Goal: Task Accomplishment & Management: Use online tool/utility

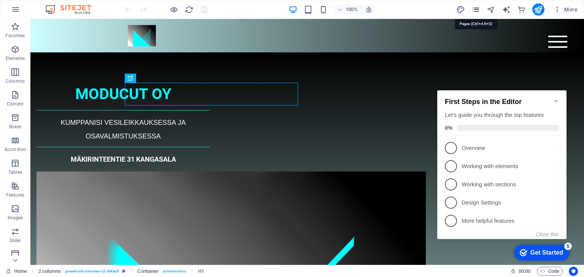
click at [475, 6] on icon "pages" at bounding box center [475, 9] width 9 height 9
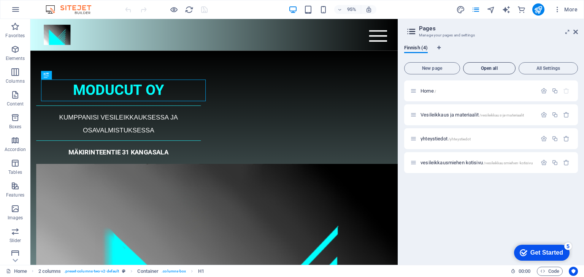
click at [501, 67] on span "Open all" at bounding box center [489, 68] width 46 height 5
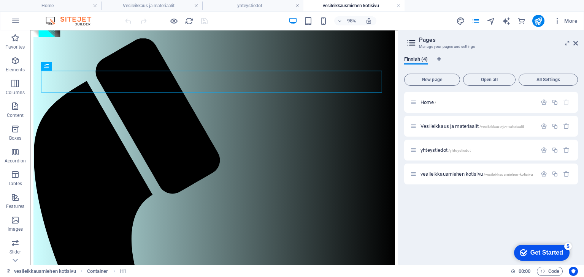
scroll to position [47, 0]
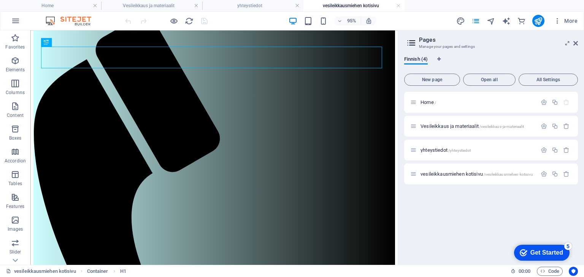
drag, startPoint x: 413, startPoint y: 104, endPoint x: 428, endPoint y: 181, distance: 78.9
click at [14, 17] on icon "button" at bounding box center [15, 20] width 9 height 9
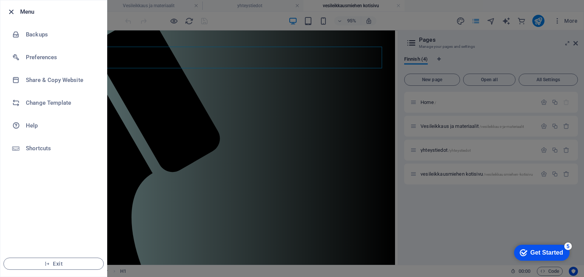
click at [12, 11] on icon "button" at bounding box center [11, 12] width 9 height 9
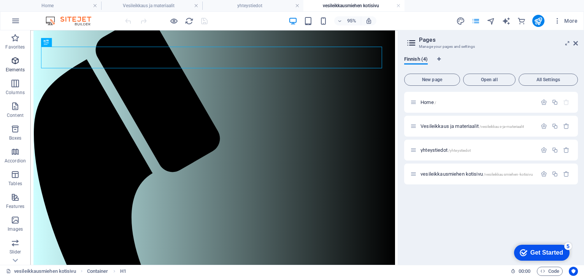
click at [13, 61] on icon "button" at bounding box center [15, 60] width 9 height 9
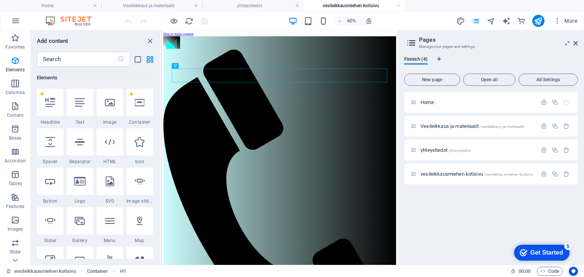
scroll to position [81, 0]
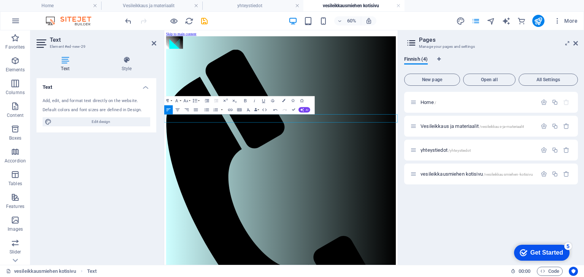
click at [179, 110] on icon "button" at bounding box center [177, 109] width 5 height 5
click at [245, 99] on icon "button" at bounding box center [244, 100] width 5 height 5
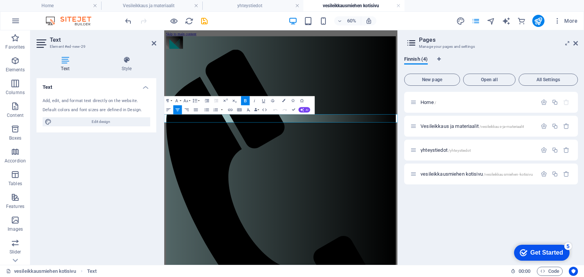
drag, startPoint x: 246, startPoint y: 177, endPoint x: 481, endPoint y: 182, distance: 235.6
click at [283, 98] on button "Colors" at bounding box center [283, 100] width 9 height 9
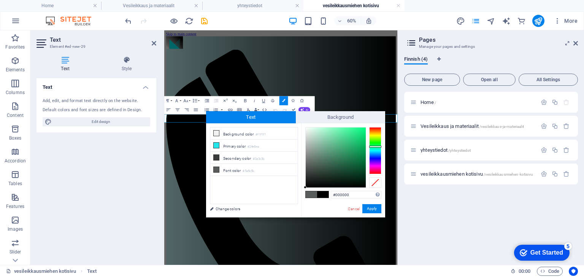
drag, startPoint x: 305, startPoint y: 165, endPoint x: 302, endPoint y: 188, distance: 24.2
click at [302, 188] on div "#000000 Supported formats #0852ed rgb(8, 82, 237) rgba(8, 82, 237, 90%) hsv(221…" at bounding box center [343, 225] width 84 height 204
click at [304, 190] on div "#000000 Supported formats #0852ed rgb(8, 82, 237) rgba(8, 82, 237, 90%) hsv(221…" at bounding box center [343, 225] width 84 height 204
click at [306, 189] on div "#000000 Supported formats #0852ed rgb(8, 82, 237) rgba(8, 82, 237, 90%) hsv(221…" at bounding box center [343, 225] width 84 height 204
type input "#000000"
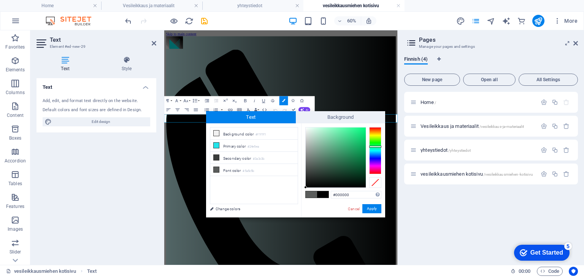
click at [305, 188] on div at bounding box center [305, 187] width 3 height 3
click at [373, 207] on button "Apply" at bounding box center [371, 208] width 19 height 9
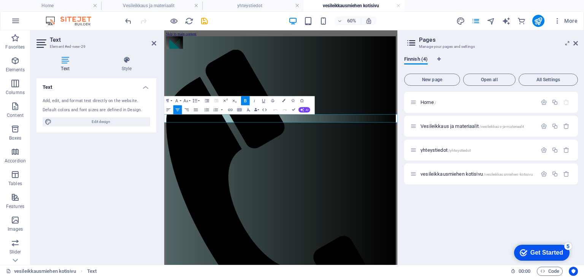
click at [167, 109] on icon "button" at bounding box center [168, 109] width 5 height 5
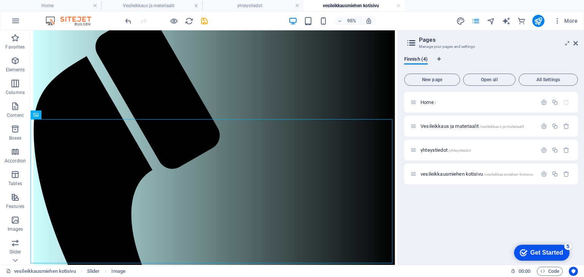
scroll to position [60, 0]
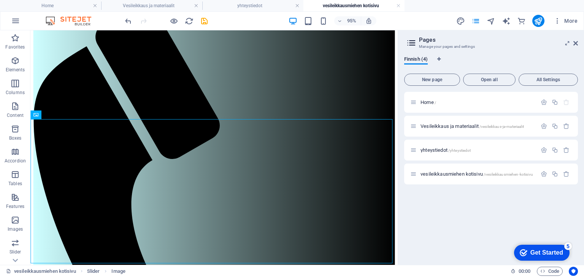
drag, startPoint x: 415, startPoint y: 126, endPoint x: 430, endPoint y: 229, distance: 104.8
click at [540, 23] on icon "publish" at bounding box center [537, 21] width 9 height 9
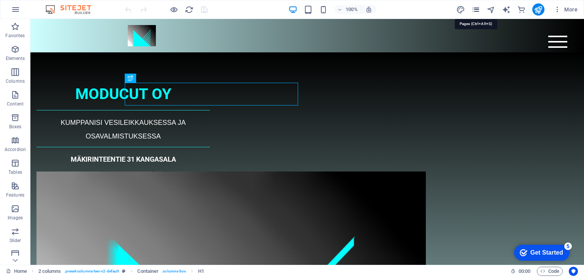
click at [476, 10] on icon "pages" at bounding box center [475, 9] width 9 height 9
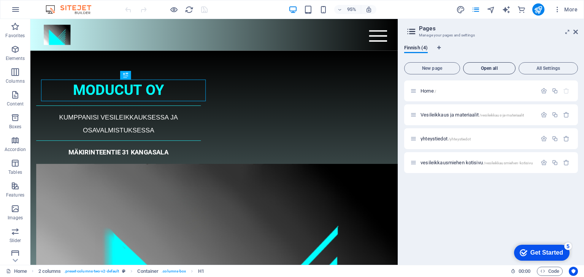
click at [489, 70] on span "Open all" at bounding box center [489, 68] width 46 height 5
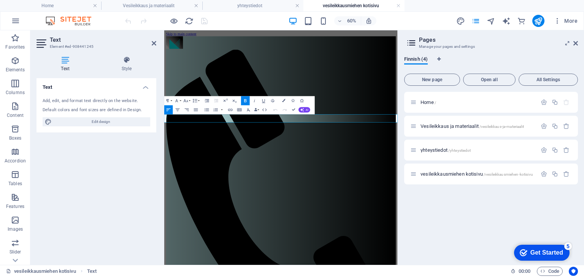
click at [179, 110] on icon "button" at bounding box center [178, 110] width 4 height 3
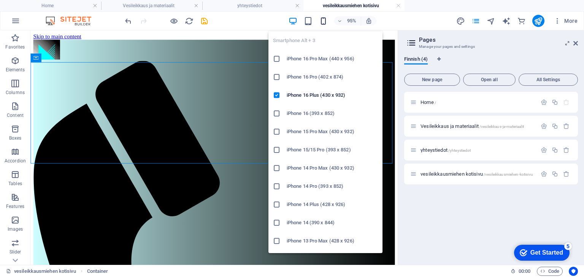
click at [323, 20] on icon "button" at bounding box center [323, 21] width 9 height 9
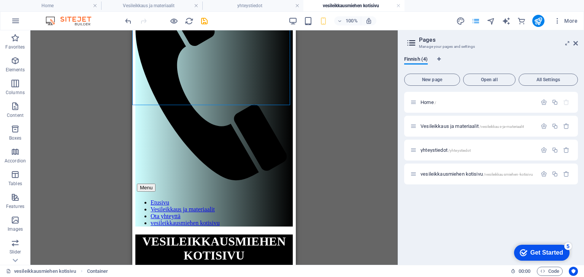
scroll to position [78, 0]
drag, startPoint x: 293, startPoint y: 142, endPoint x: 429, endPoint y: 251, distance: 174.0
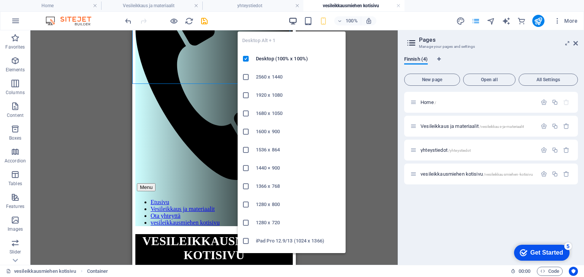
click at [294, 20] on icon "button" at bounding box center [292, 21] width 9 height 9
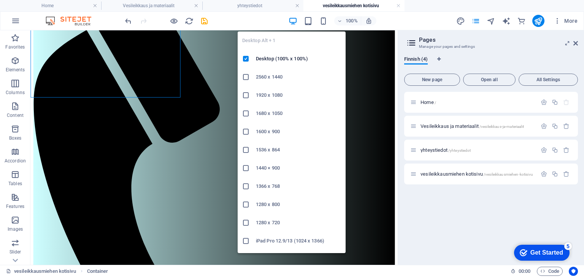
scroll to position [60, 0]
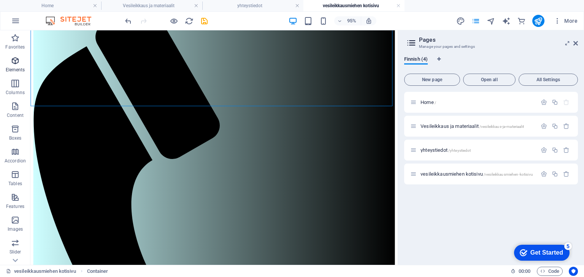
click at [14, 60] on icon "button" at bounding box center [15, 60] width 9 height 9
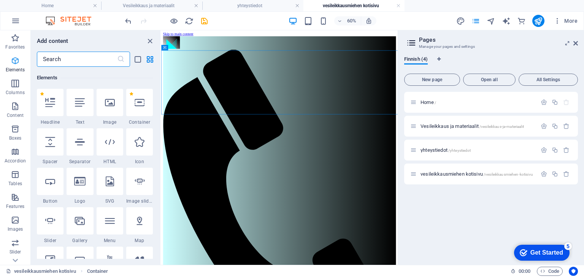
scroll to position [81, 0]
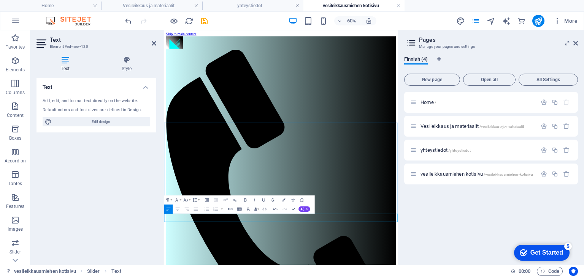
drag, startPoint x: 165, startPoint y: 344, endPoint x: 361, endPoint y: 342, distance: 196.4
click at [246, 200] on icon "button" at bounding box center [245, 200] width 2 height 3
click at [178, 209] on icon "button" at bounding box center [177, 209] width 5 height 5
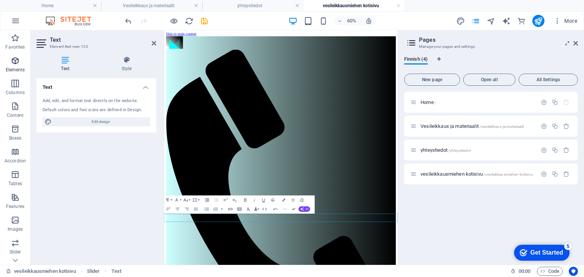
click at [15, 65] on icon "button" at bounding box center [15, 60] width 9 height 9
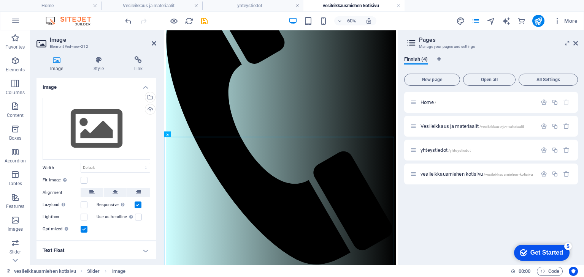
scroll to position [144, 0]
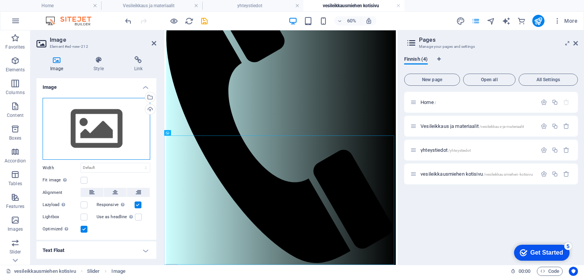
click at [90, 133] on div "Drag files here, click to choose files or select files from Files or our free s…" at bounding box center [97, 129] width 108 height 62
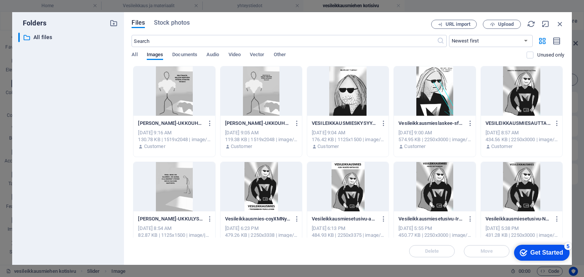
scroll to position [0, 0]
click at [503, 25] on span "Upload" at bounding box center [506, 24] width 16 height 5
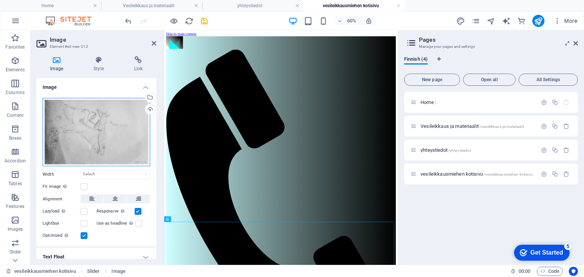
click at [106, 127] on div "Drag files here, click to choose files or select files from Files or our free s…" at bounding box center [97, 132] width 108 height 69
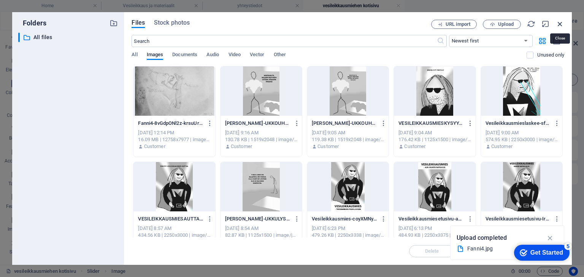
click at [559, 23] on icon "button" at bounding box center [559, 24] width 8 height 8
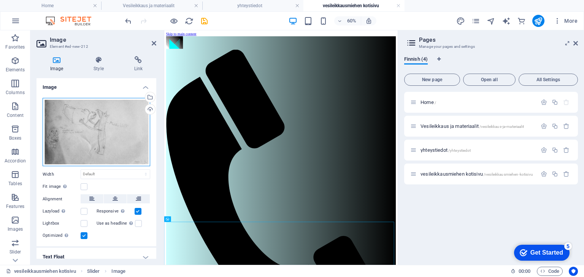
click at [100, 127] on div "Drag files here, click to choose files or select files from Files or our free s…" at bounding box center [97, 132] width 108 height 69
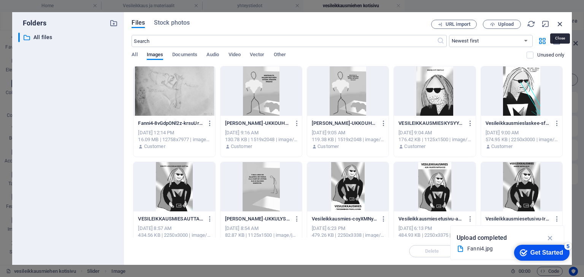
click at [559, 22] on icon "button" at bounding box center [559, 24] width 8 height 8
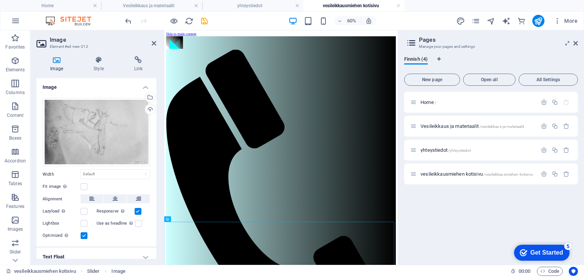
scroll to position [144, 0]
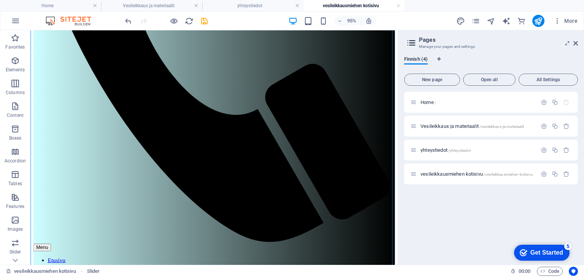
scroll to position [310, 0]
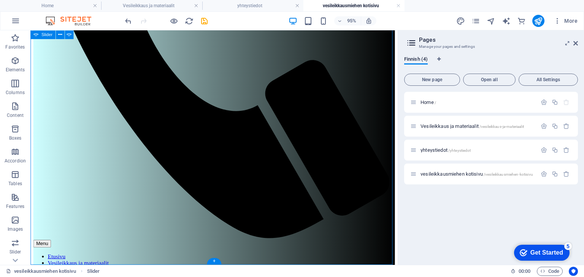
drag, startPoint x: 413, startPoint y: 245, endPoint x: 437, endPoint y: 288, distance: 48.5
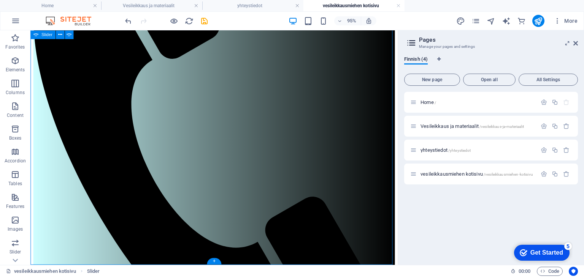
select select "ms"
select select "s"
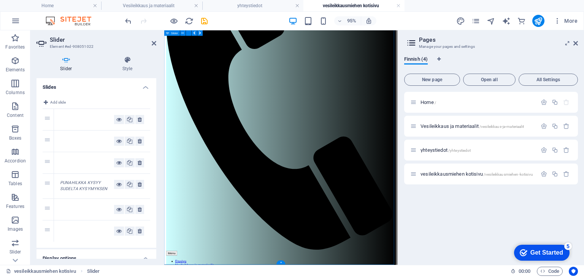
scroll to position [167, 0]
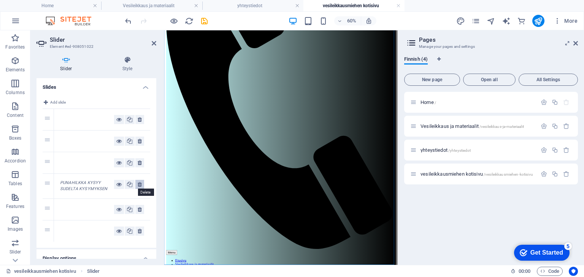
click at [138, 184] on icon at bounding box center [140, 184] width 4 height 9
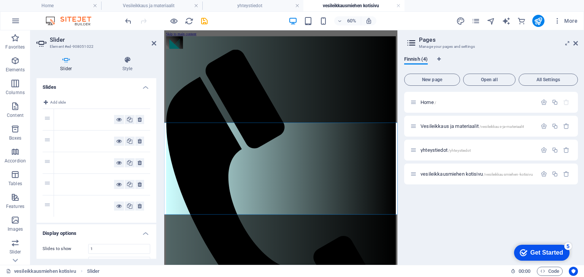
click at [139, 119] on icon at bounding box center [140, 119] width 4 height 9
click at [139, 140] on icon at bounding box center [140, 141] width 4 height 9
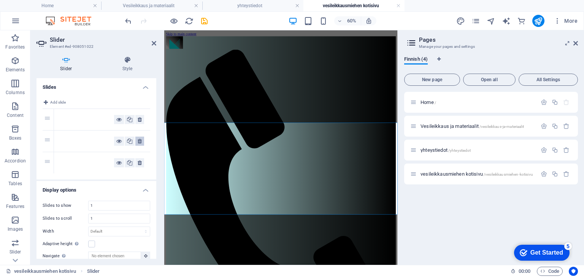
click at [139, 140] on icon at bounding box center [140, 141] width 4 height 9
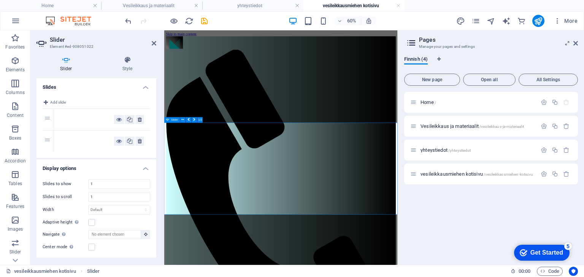
click at [128, 19] on icon "undo" at bounding box center [128, 21] width 9 height 9
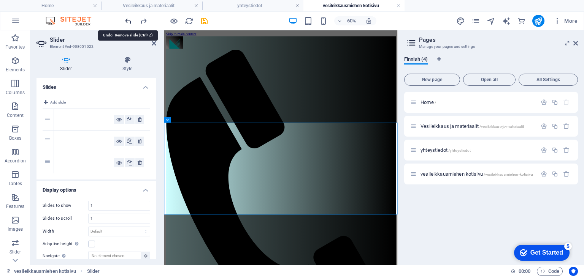
click at [128, 19] on icon "undo" at bounding box center [128, 21] width 9 height 9
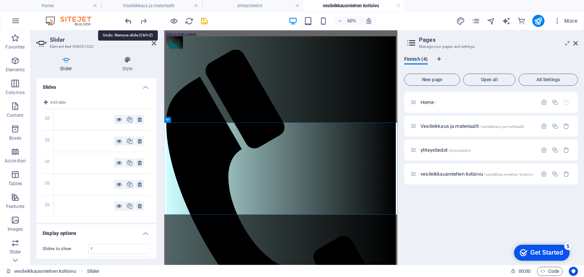
click at [128, 19] on icon "undo" at bounding box center [128, 21] width 9 height 9
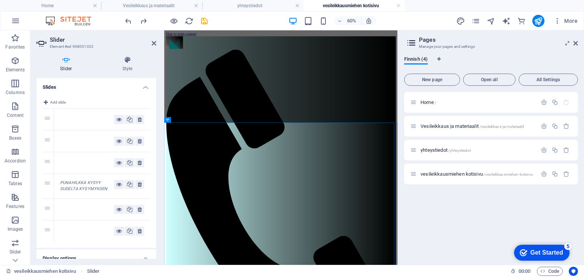
click at [72, 187] on em "PUNAHILKKA KYSYY SUDELTA KYSYMYKSEN" at bounding box center [83, 185] width 47 height 11
click at [117, 185] on icon at bounding box center [118, 184] width 5 height 9
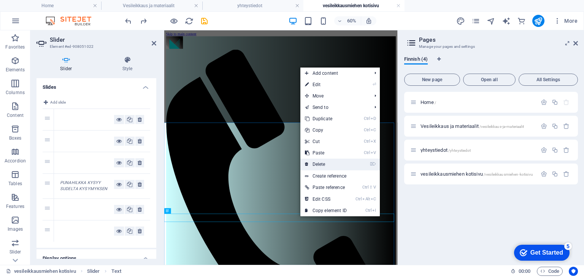
click at [325, 165] on link "⌦ Delete" at bounding box center [325, 164] width 51 height 11
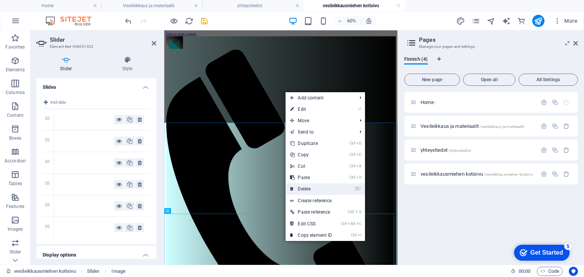
click at [304, 190] on link "⌦ Delete" at bounding box center [310, 189] width 51 height 11
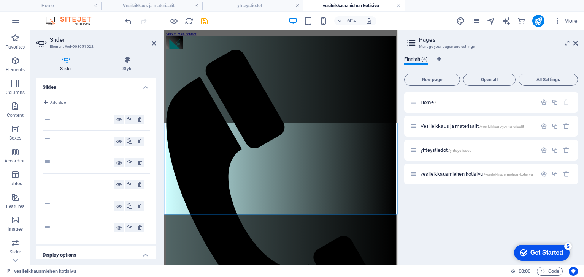
click at [143, 86] on h4 "Slides" at bounding box center [96, 85] width 120 height 14
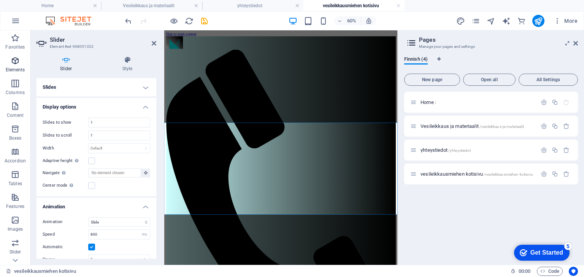
click at [12, 61] on icon "button" at bounding box center [15, 60] width 9 height 9
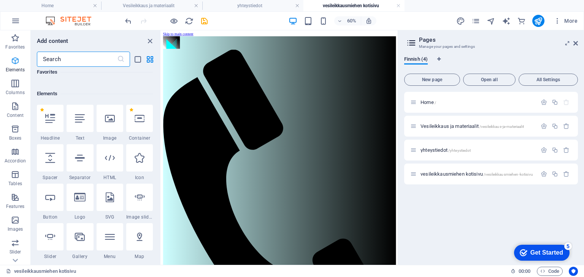
scroll to position [81, 0]
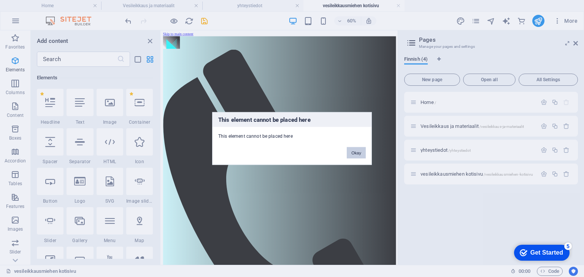
click at [358, 153] on button "Okay" at bounding box center [356, 152] width 19 height 11
click at [357, 153] on button "Okay" at bounding box center [356, 152] width 19 height 11
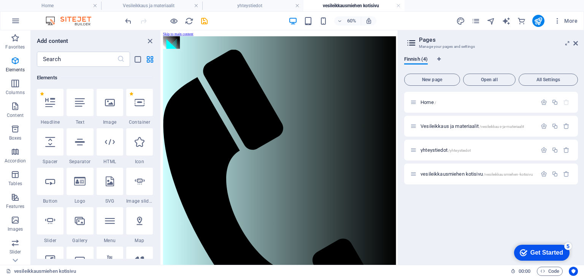
click at [147, 41] on icon "close panel" at bounding box center [150, 41] width 9 height 9
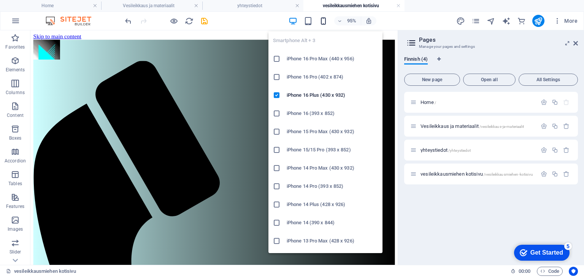
click at [321, 20] on icon "button" at bounding box center [323, 21] width 9 height 9
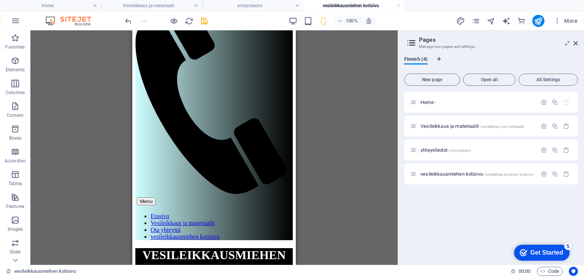
scroll to position [78, 0]
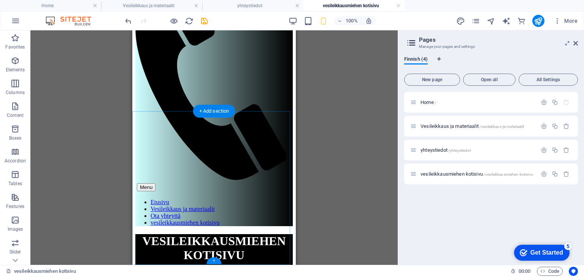
click at [214, 262] on div "+" at bounding box center [213, 261] width 15 height 7
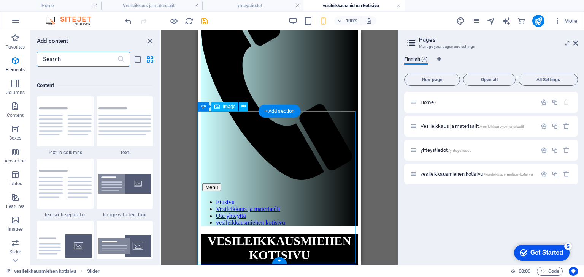
scroll to position [1329, 0]
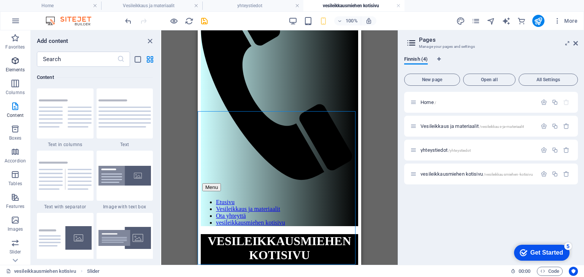
click at [15, 59] on icon "button" at bounding box center [15, 60] width 9 height 9
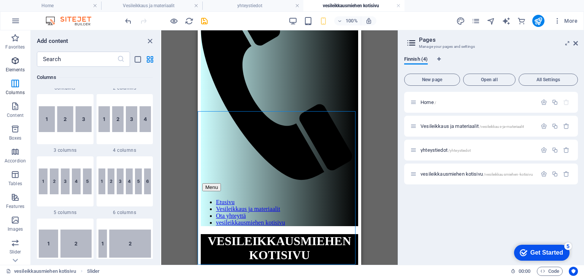
scroll to position [81, 0]
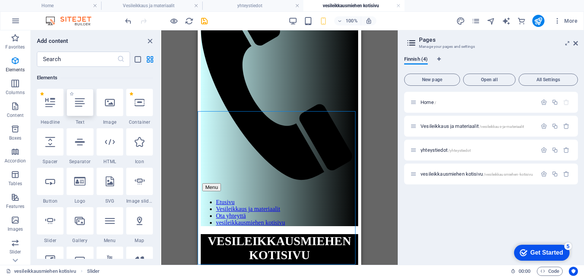
click at [79, 109] on div at bounding box center [79, 102] width 27 height 27
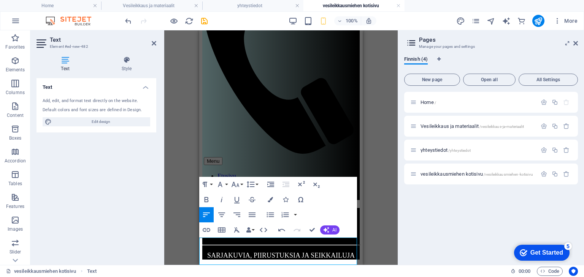
scroll to position [105, 0]
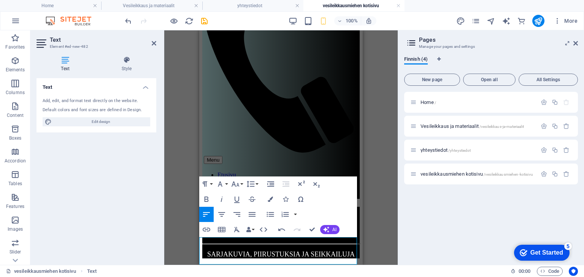
drag, startPoint x: 202, startPoint y: 245, endPoint x: 259, endPoint y: 259, distance: 58.9
click at [220, 215] on icon "button" at bounding box center [221, 214] width 7 height 5
click at [206, 199] on icon "button" at bounding box center [206, 199] width 4 height 5
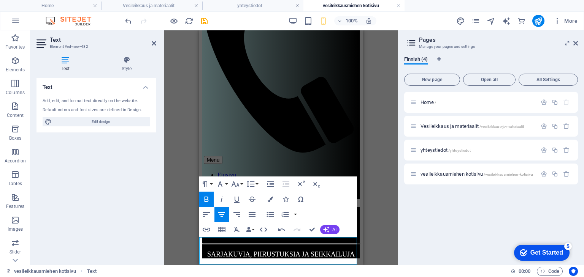
click at [375, 182] on div "H1 Container Separator Text Text Slider Image Slider Menu Bar HTML Container Sl…" at bounding box center [280, 147] width 233 height 235
click at [105, 197] on div "Text Add, edit, and format text directly on the website. Default colors and fon…" at bounding box center [96, 168] width 120 height 181
click at [154, 43] on icon at bounding box center [154, 43] width 5 height 6
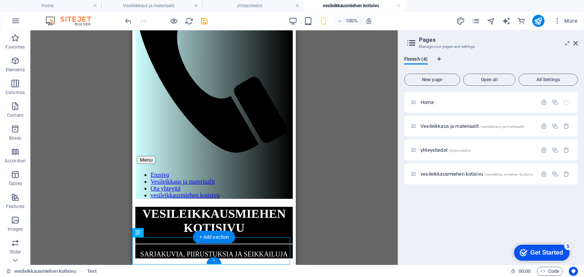
click at [213, 261] on div "+" at bounding box center [213, 261] width 15 height 7
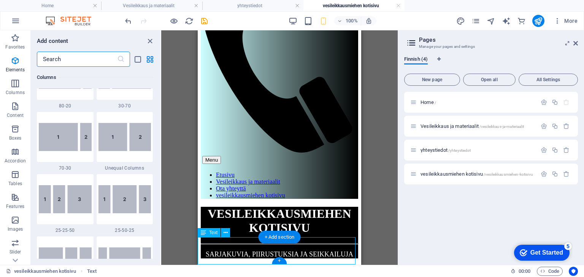
scroll to position [1329, 0]
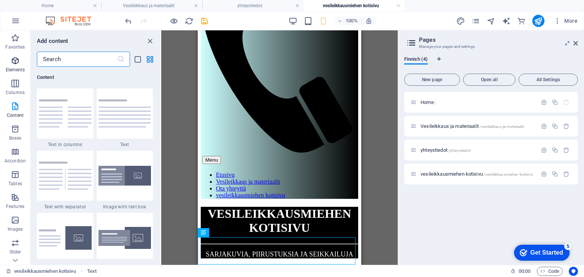
click at [14, 61] on icon "button" at bounding box center [15, 60] width 9 height 9
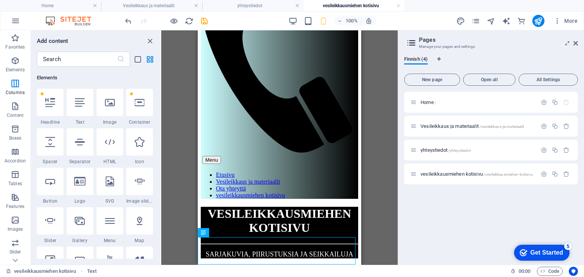
scroll to position [81, 0]
click at [140, 184] on icon at bounding box center [139, 182] width 10 height 10
select select "ms"
select select "s"
select select "progressive"
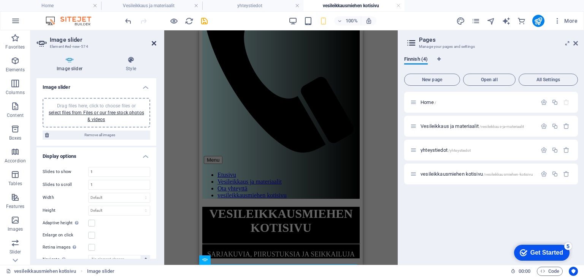
click at [155, 44] on icon at bounding box center [154, 43] width 5 height 6
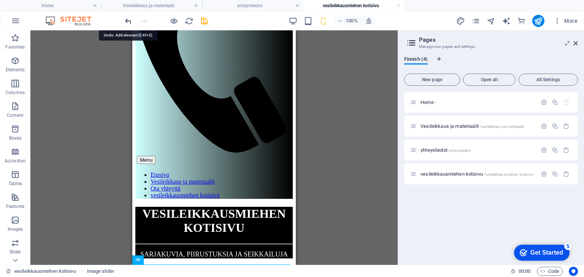
click at [127, 20] on icon "undo" at bounding box center [128, 21] width 9 height 9
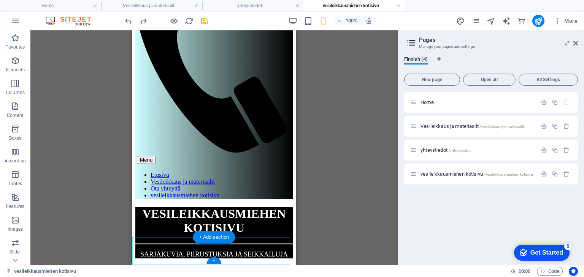
click at [216, 262] on div "+" at bounding box center [213, 261] width 15 height 7
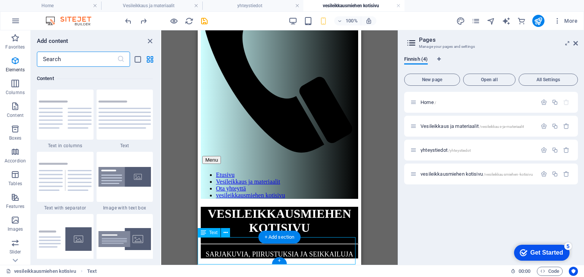
scroll to position [1329, 0]
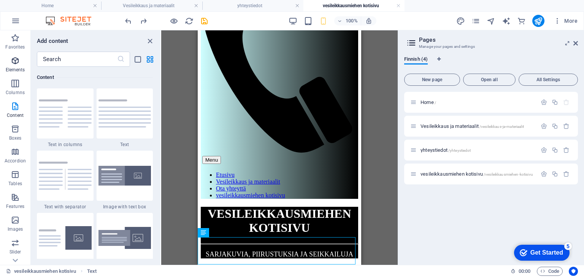
click at [13, 62] on icon "button" at bounding box center [15, 60] width 9 height 9
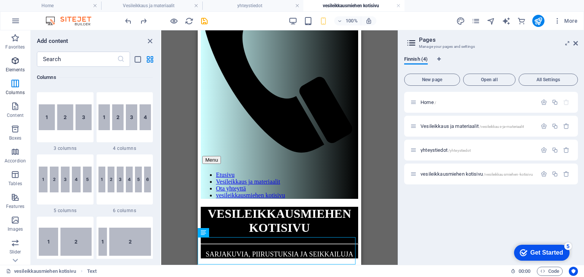
scroll to position [81, 0]
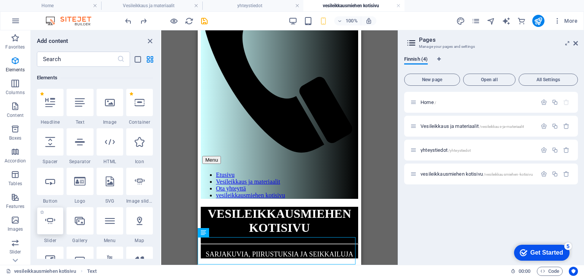
click at [51, 223] on icon at bounding box center [50, 221] width 10 height 10
select select "ms"
select select "s"
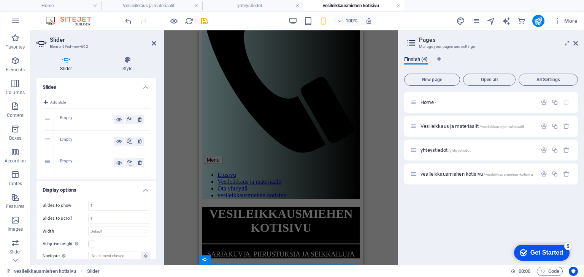
click at [87, 122] on div "Empty" at bounding box center [87, 119] width 54 height 9
click at [229, 261] on icon at bounding box center [230, 260] width 4 height 8
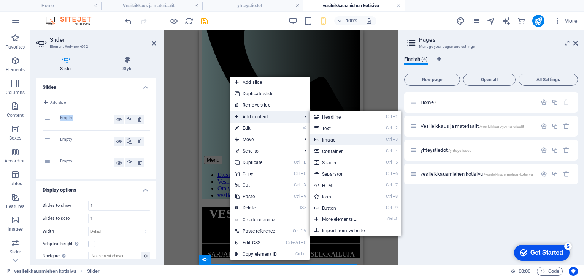
click at [333, 139] on link "Ctrl 3 Image" at bounding box center [341, 139] width 63 height 11
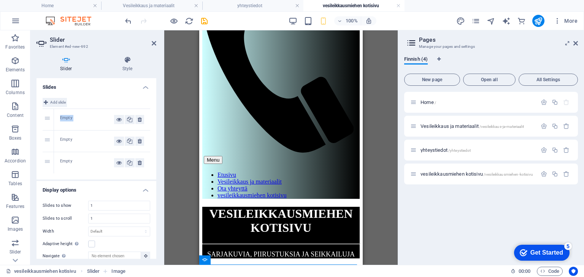
click at [45, 101] on icon at bounding box center [46, 102] width 4 height 9
click at [47, 101] on icon at bounding box center [46, 102] width 4 height 9
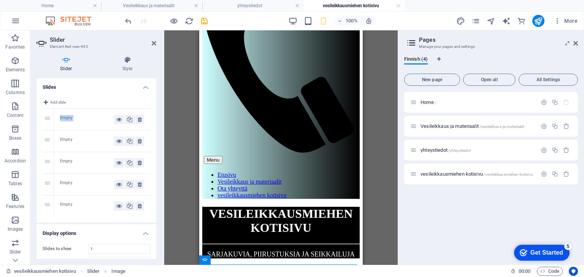
click at [143, 85] on h4 "Slides" at bounding box center [96, 85] width 120 height 14
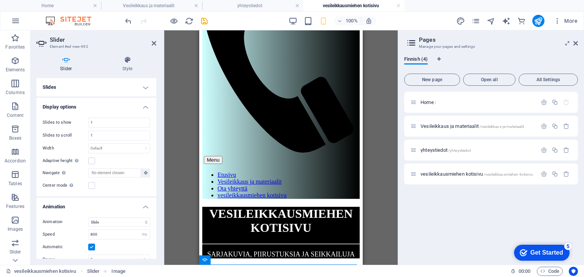
click at [60, 57] on icon at bounding box center [65, 60] width 59 height 8
click at [66, 63] on icon at bounding box center [65, 60] width 59 height 8
click at [65, 70] on h4 "Slider" at bounding box center [67, 64] width 62 height 16
click at [129, 65] on h4 "Style" at bounding box center [127, 64] width 57 height 16
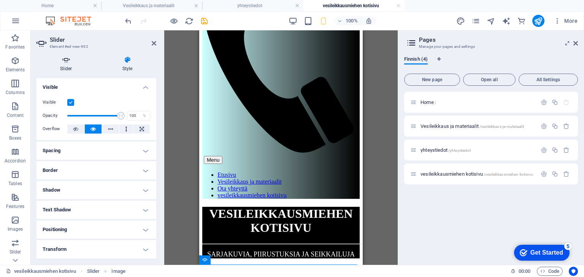
click at [65, 60] on icon at bounding box center [65, 60] width 59 height 8
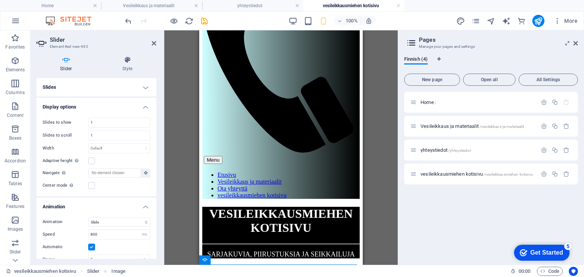
drag, startPoint x: 154, startPoint y: 125, endPoint x: 152, endPoint y: 195, distance: 69.9
click at [152, 195] on div "Slides to show 1 Slides to scroll 1 Width Default px % rem em vw vh Adaptive he…" at bounding box center [96, 154] width 120 height 85
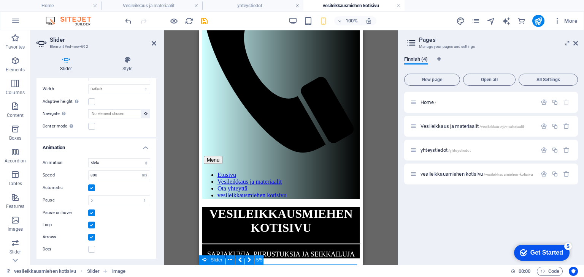
click at [258, 260] on button "5/5" at bounding box center [258, 260] width 9 height 9
click at [241, 260] on icon at bounding box center [240, 260] width 4 height 8
click at [230, 260] on icon at bounding box center [230, 260] width 4 height 8
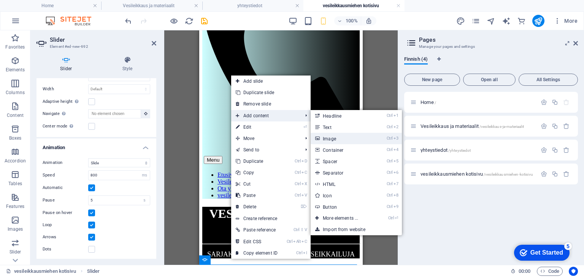
click at [328, 138] on link "Ctrl 3 Image" at bounding box center [341, 138] width 63 height 11
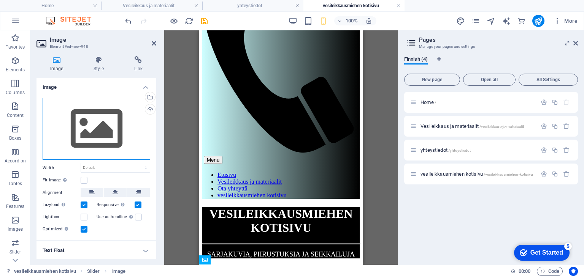
click at [90, 130] on div "Drag files here, click to choose files or select files from Files or our free s…" at bounding box center [97, 129] width 108 height 62
click at [90, 130] on body "Moducut Oy Home Vesileikkaus ja materiaalit yhteystiedot vesileikkausmiehen kot…" at bounding box center [292, 138] width 584 height 277
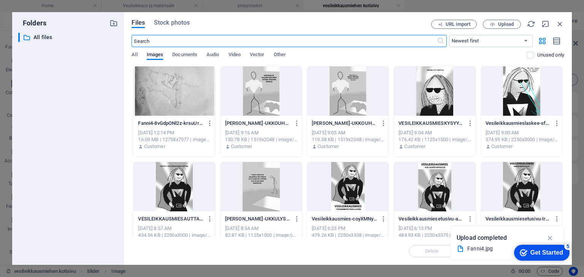
scroll to position [74, 0]
click at [502, 22] on span "Upload" at bounding box center [506, 24] width 16 height 5
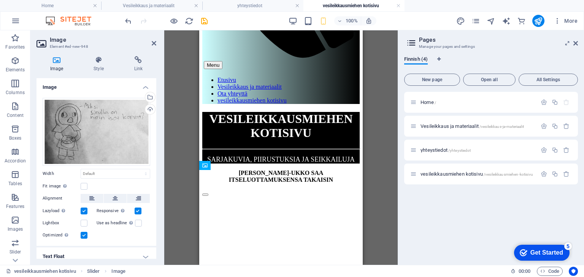
scroll to position [203, 0]
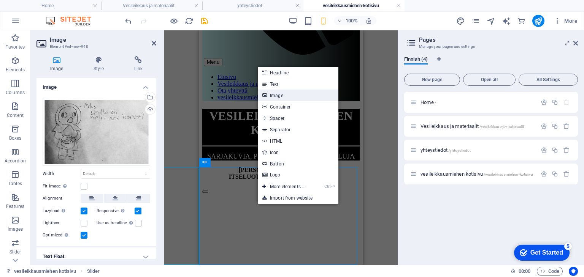
click at [289, 96] on link "Image" at bounding box center [298, 95] width 81 height 11
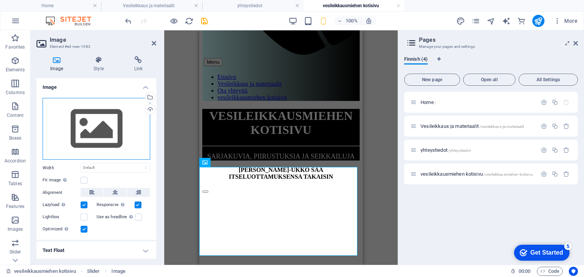
click at [97, 135] on div "Drag files here, click to choose files or select files from Files or our free s…" at bounding box center [97, 129] width 108 height 62
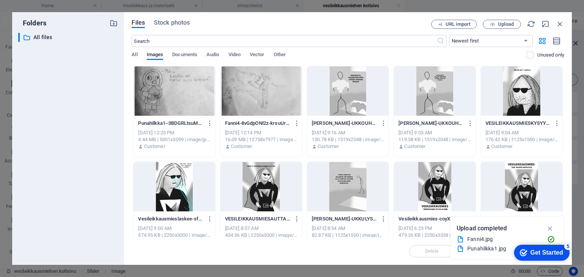
scroll to position [84, 0]
click at [508, 23] on span "Upload" at bounding box center [506, 24] width 16 height 5
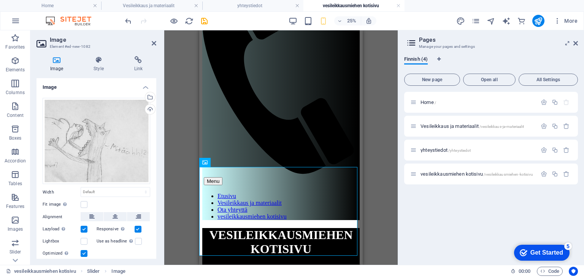
scroll to position [203, 0]
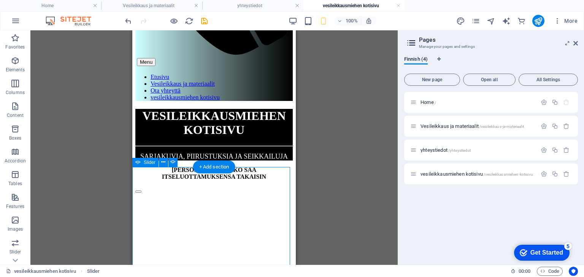
click at [150, 165] on span "Slider" at bounding box center [150, 162] width 12 height 5
click at [163, 162] on icon at bounding box center [163, 162] width 4 height 8
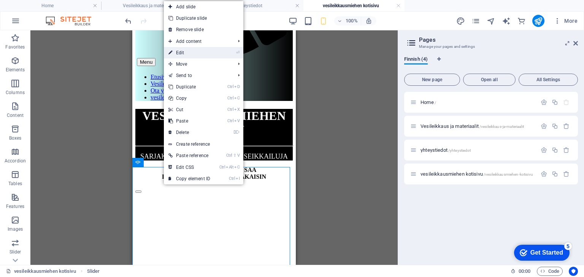
click at [184, 51] on link "⏎ Edit" at bounding box center [189, 52] width 51 height 11
select select "ms"
select select "s"
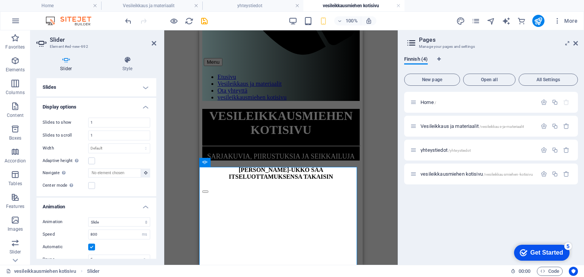
click at [143, 86] on h4 "Slides" at bounding box center [96, 87] width 120 height 18
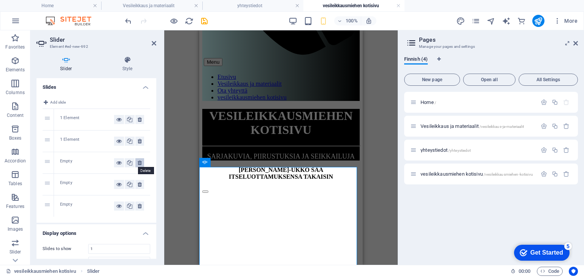
click at [138, 163] on icon at bounding box center [140, 162] width 4 height 9
click at [138, 162] on icon at bounding box center [140, 162] width 4 height 9
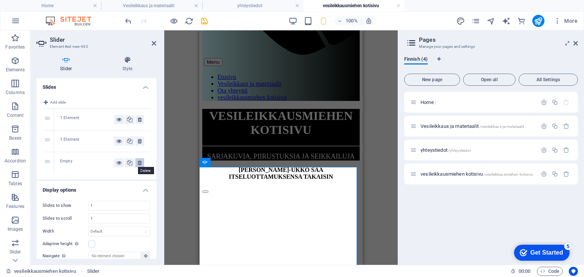
click at [139, 160] on icon at bounding box center [140, 162] width 4 height 9
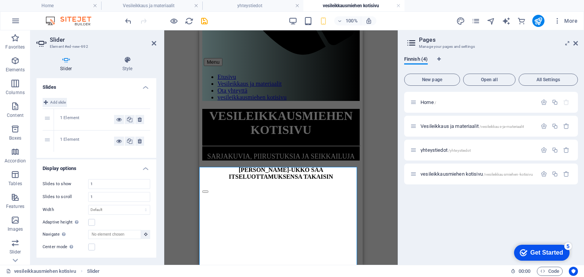
click at [44, 101] on icon at bounding box center [46, 102] width 4 height 9
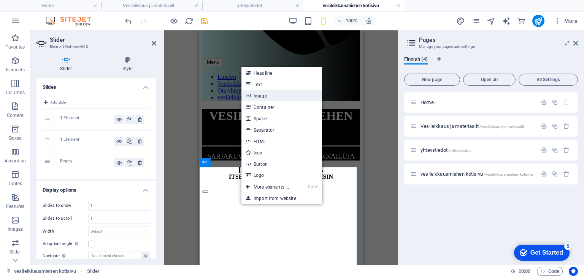
click at [264, 98] on link "Image" at bounding box center [281, 95] width 81 height 11
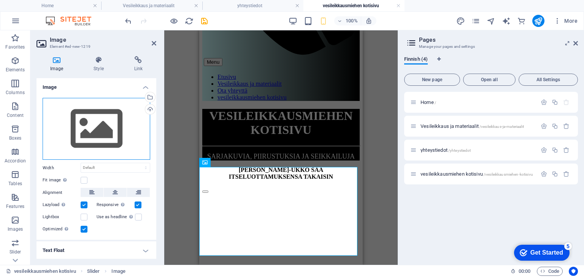
click at [107, 110] on div "Drag files here, click to choose files or select files from Files or our free s…" at bounding box center [97, 129] width 108 height 62
click at [107, 110] on body "Moducut Oy Home Vesileikkaus ja materiaalit yhteystiedot vesileikkausmiehen kot…" at bounding box center [292, 138] width 584 height 277
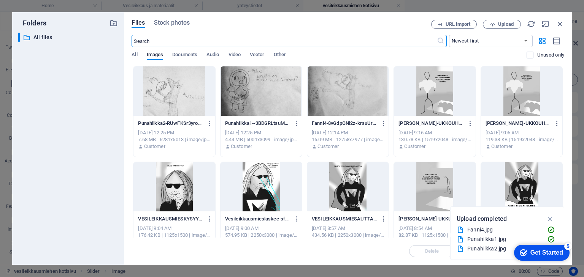
scroll to position [112, 0]
click at [506, 23] on span "Upload" at bounding box center [506, 24] width 16 height 5
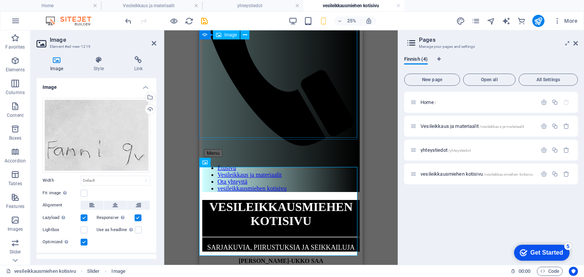
scroll to position [203, 0]
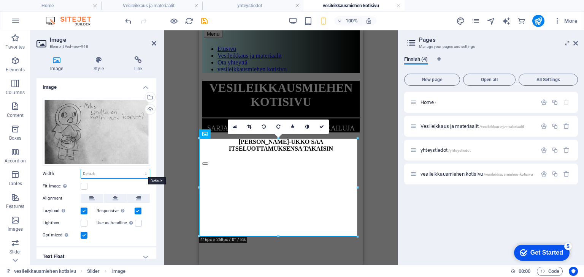
click at [90, 174] on select "Default auto px rem % em vh vw" at bounding box center [115, 173] width 69 height 9
select select "px"
click at [138, 169] on select "Default auto px rem % em vh vw" at bounding box center [115, 173] width 69 height 9
type input "416"
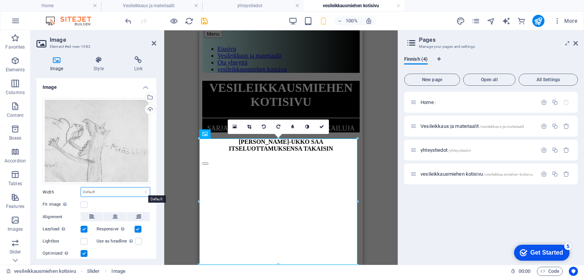
click at [95, 192] on select "Default auto px rem % em vh vw" at bounding box center [115, 192] width 69 height 9
select select "px"
click at [138, 188] on select "Default auto px rem % em vh vw" at bounding box center [115, 192] width 69 height 9
type input "416"
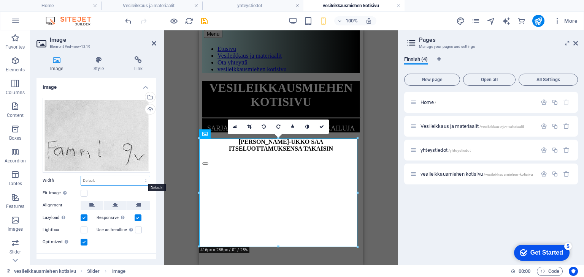
click at [117, 178] on select "Default auto px rem % em vh vw" at bounding box center [115, 180] width 69 height 9
select select "px"
click at [138, 176] on select "Default auto px rem % em vh vw" at bounding box center [115, 180] width 69 height 9
type input "416"
click at [151, 185] on div "Drag files here, click to choose files or select files from Files or our free s…" at bounding box center [96, 172] width 120 height 161
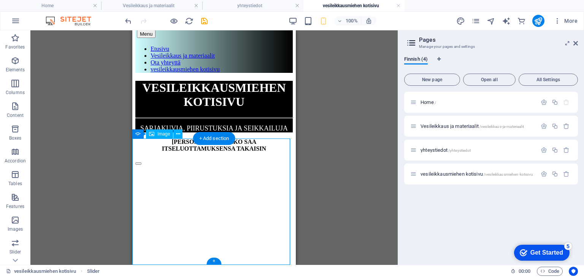
select select "px"
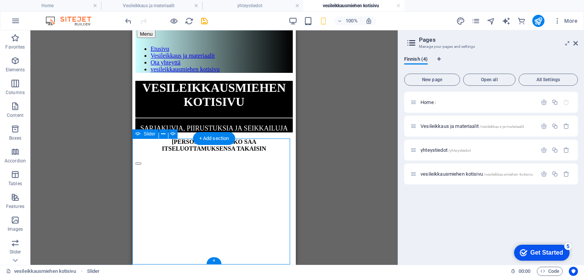
select select "px"
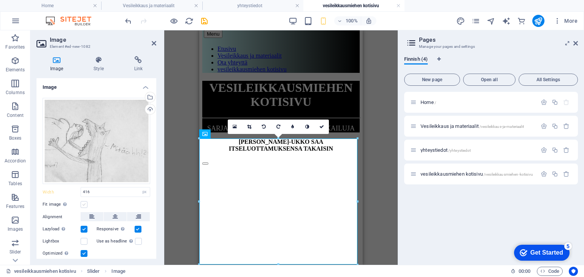
click at [83, 203] on label at bounding box center [84, 204] width 7 height 7
click at [0, 0] on input "Fit image Automatically fit image to a fixed width and height" at bounding box center [0, 0] width 0 height 0
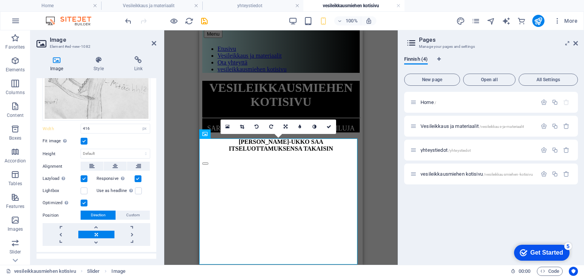
scroll to position [65, 0]
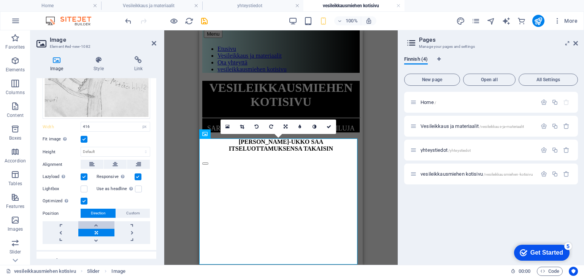
click at [96, 223] on link at bounding box center [96, 226] width 36 height 8
click at [96, 239] on link at bounding box center [96, 241] width 36 height 8
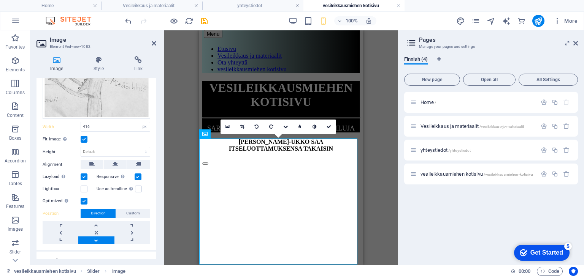
click at [96, 239] on link at bounding box center [96, 241] width 36 height 8
click at [120, 47] on h3 "Element #ed-new-1082" at bounding box center [95, 46] width 91 height 7
click at [152, 42] on icon at bounding box center [154, 43] width 5 height 6
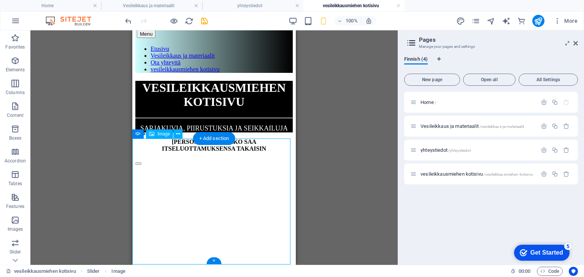
select select "px"
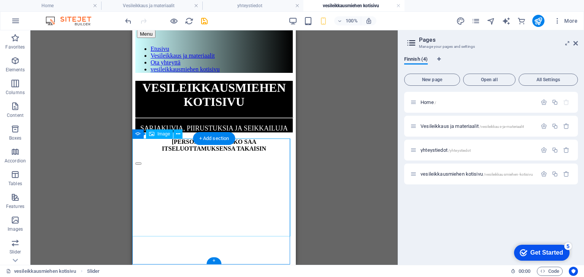
select select "px"
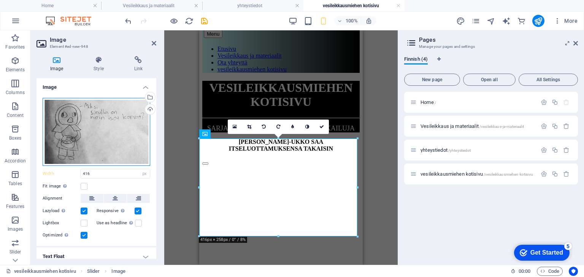
click at [87, 126] on div "Drag files here, click to choose files or select files from Files or our free s…" at bounding box center [97, 132] width 108 height 68
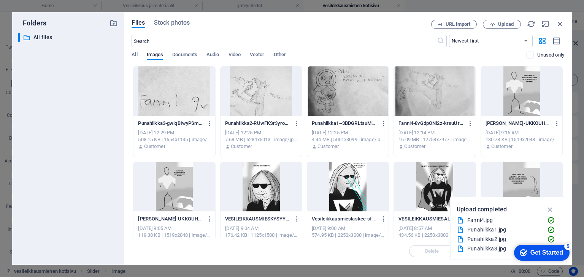
scroll to position [112, 0]
click at [497, 23] on span "Upload" at bounding box center [501, 24] width 31 height 5
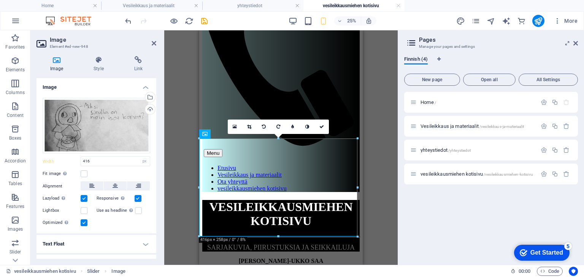
scroll to position [231, 0]
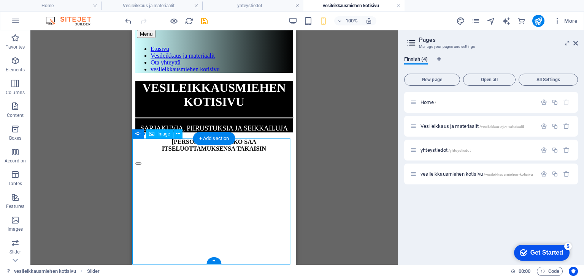
select select "px"
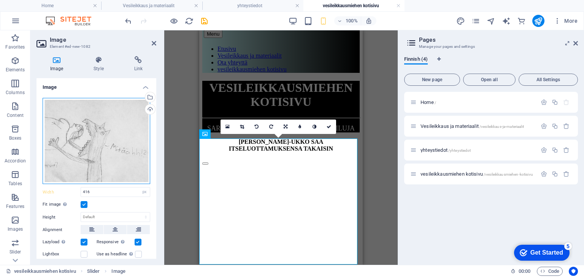
click at [94, 149] on div "Drag files here, click to choose files or select files from Files or our free s…" at bounding box center [97, 141] width 108 height 87
click at [94, 149] on body "Moducut Oy Home Vesileikkaus ja materiaalit yhteystiedot vesileikkausmiehen kot…" at bounding box center [292, 138] width 584 height 277
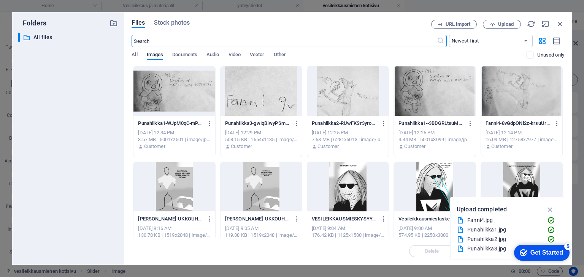
scroll to position [112, 0]
click at [510, 22] on span "Upload" at bounding box center [506, 24] width 16 height 5
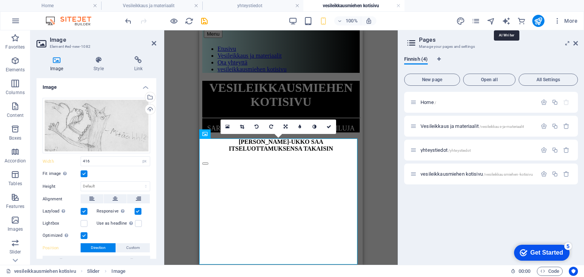
scroll to position [214, 0]
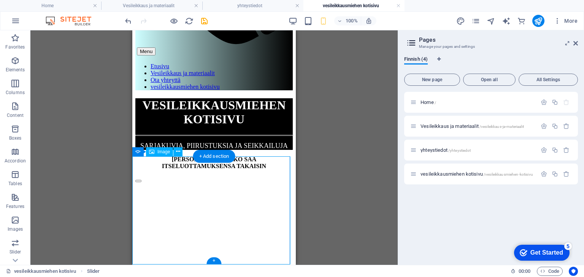
select select "px"
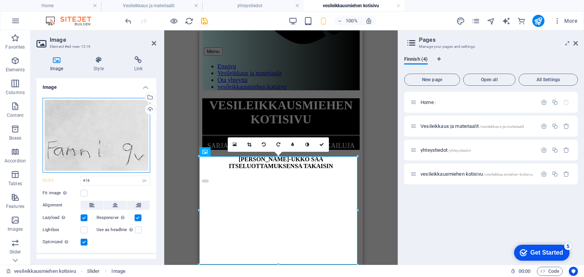
click at [82, 131] on div "Drag files here, click to choose files or select files from Files or our free s…" at bounding box center [97, 135] width 108 height 75
click at [82, 131] on body "Moducut Oy Home Vesileikkaus ja materiaalit yhteystiedot vesileikkausmiehen kot…" at bounding box center [292, 138] width 584 height 277
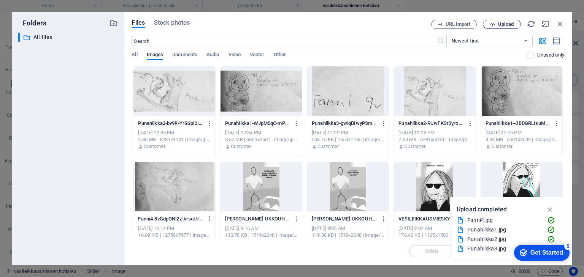
click at [506, 25] on span "Upload" at bounding box center [506, 24] width 16 height 5
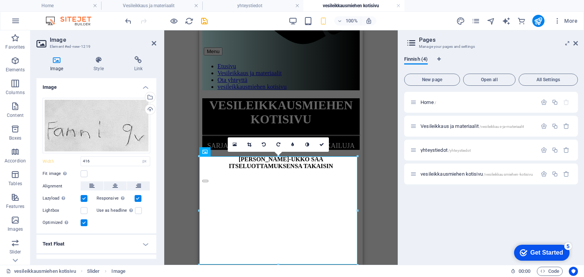
scroll to position [184, 0]
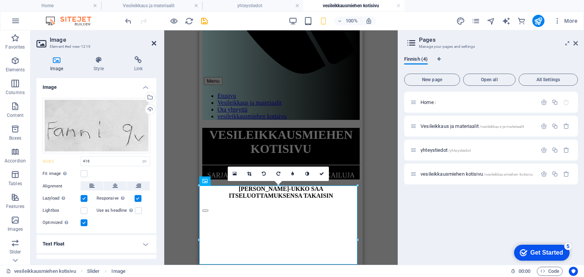
click at [153, 42] on icon at bounding box center [154, 43] width 5 height 6
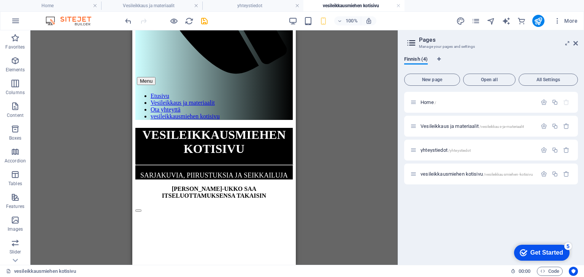
drag, startPoint x: 293, startPoint y: 204, endPoint x: 430, endPoint y: 246, distance: 143.4
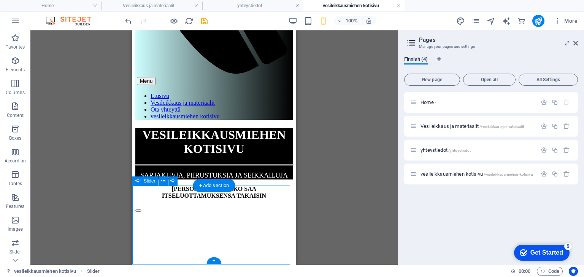
click at [149, 182] on span "Slider" at bounding box center [150, 181] width 12 height 5
click at [164, 181] on icon at bounding box center [163, 181] width 4 height 8
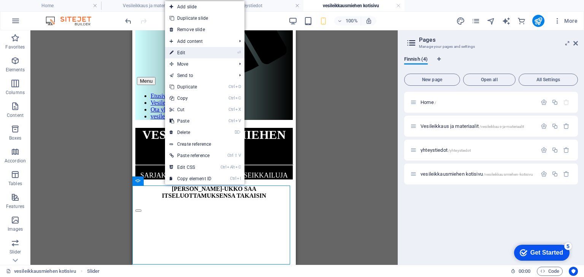
click at [187, 54] on link "⏎ Edit" at bounding box center [190, 52] width 51 height 11
select select "ms"
select select "s"
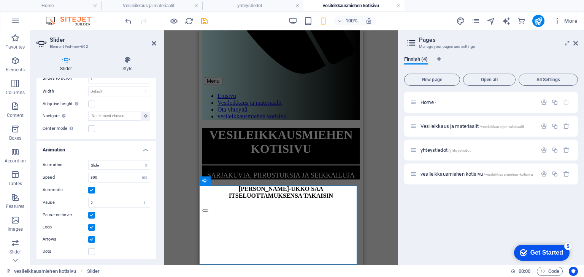
scroll to position [142, 0]
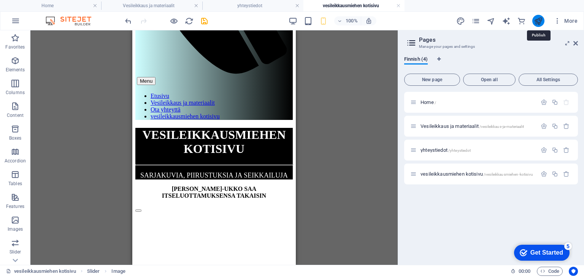
click at [539, 22] on icon "publish" at bounding box center [537, 21] width 9 height 9
